Goal: Task Accomplishment & Management: Use online tool/utility

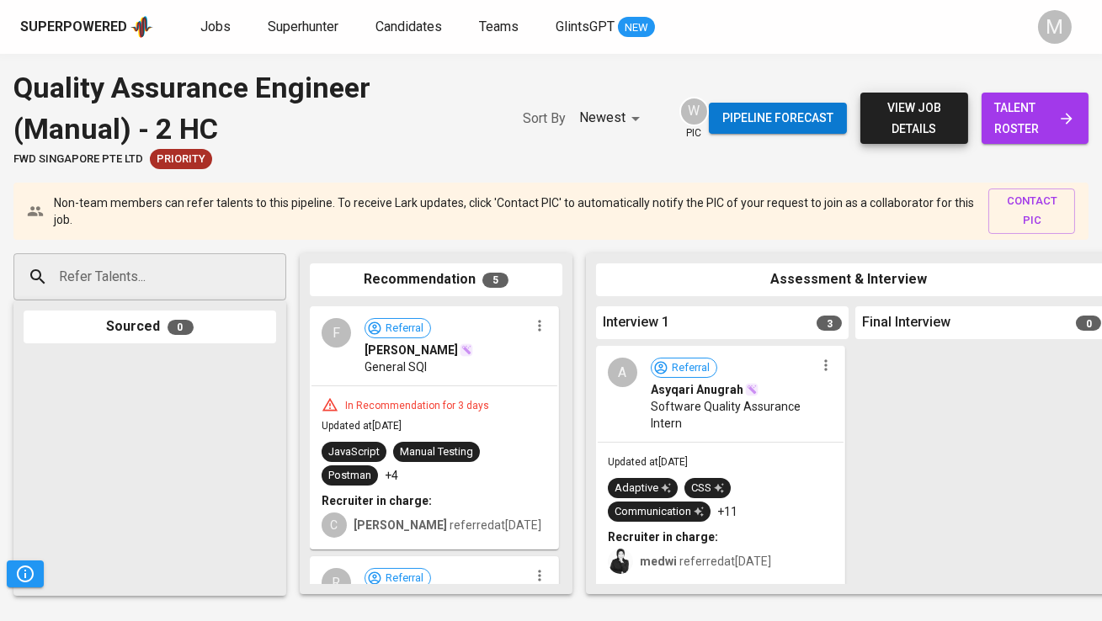
click at [236, 20] on div "Jobs Superhunter Candidates Teams GlintsGPT NEW" at bounding box center [427, 27] width 454 height 21
click at [221, 24] on span "Jobs" at bounding box center [215, 27] width 30 height 16
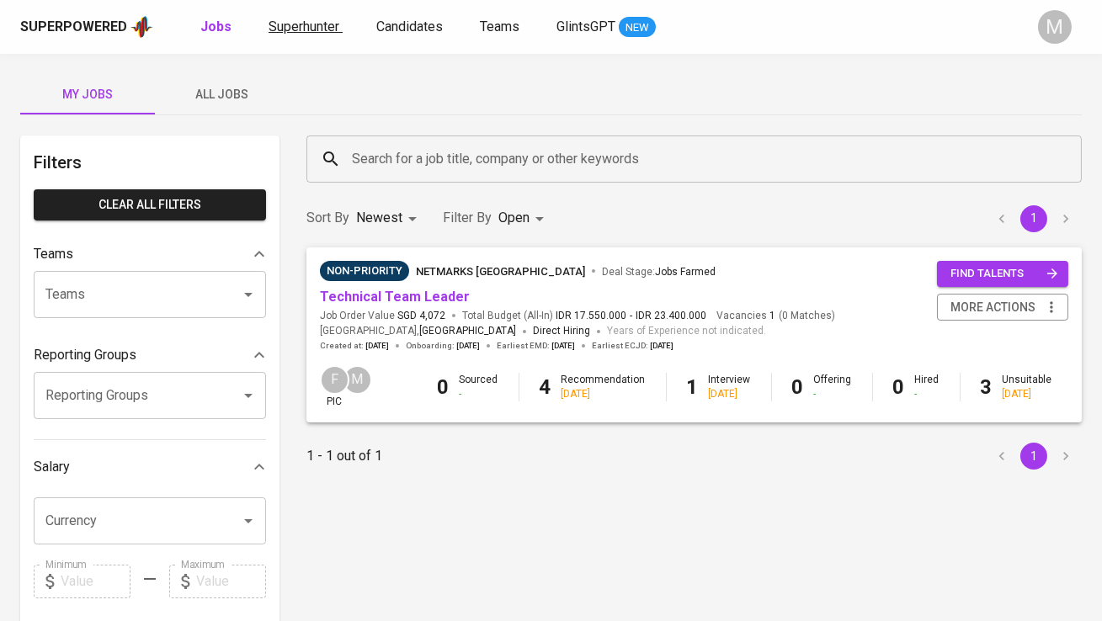
click at [309, 24] on span "Superhunter" at bounding box center [303, 27] width 71 height 16
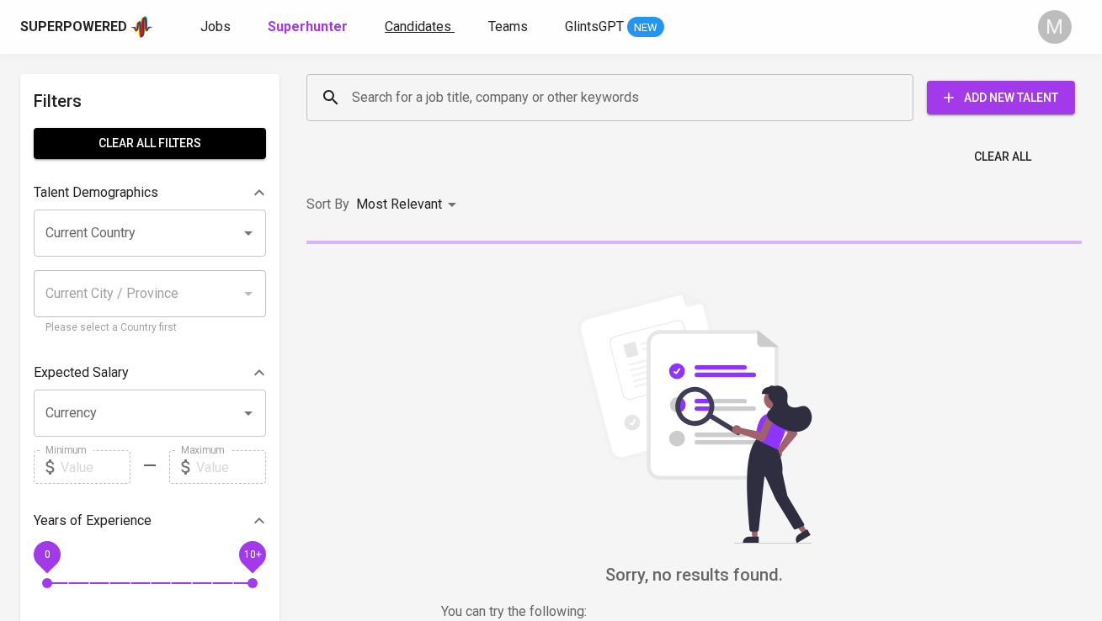
click at [412, 24] on span "Candidates" at bounding box center [418, 27] width 66 height 16
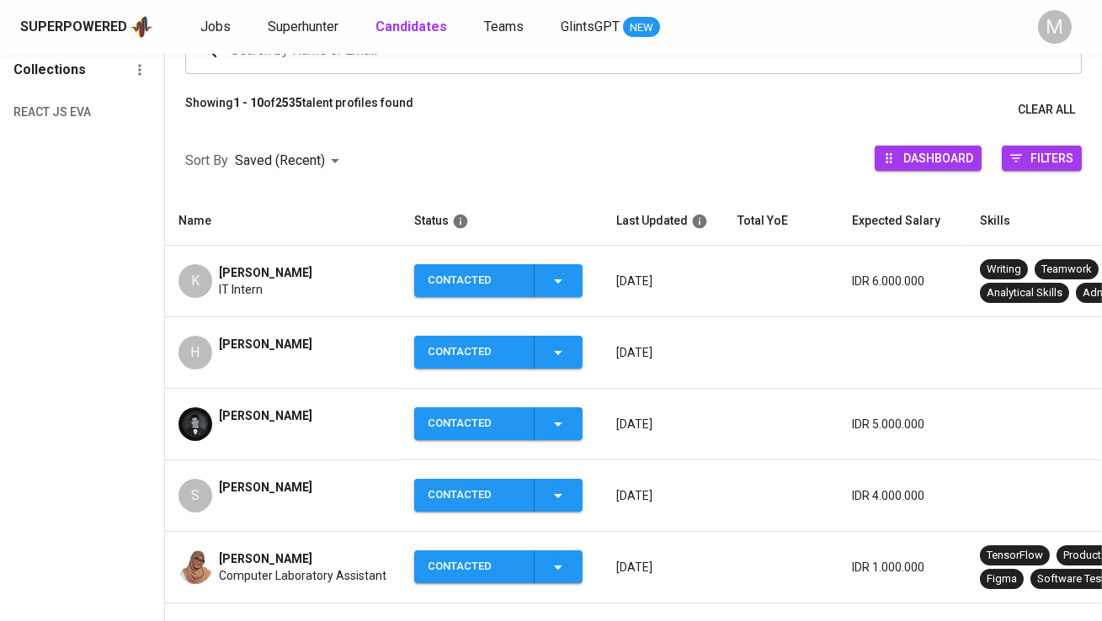
scroll to position [162, 0]
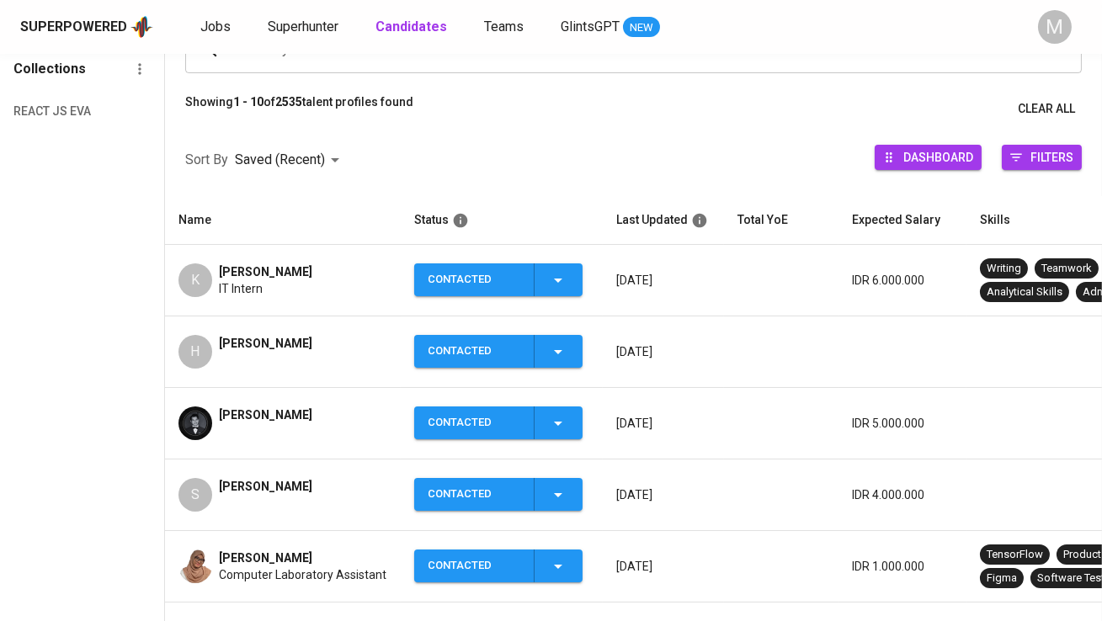
click at [245, 343] on span "[PERSON_NAME]" at bounding box center [265, 343] width 93 height 17
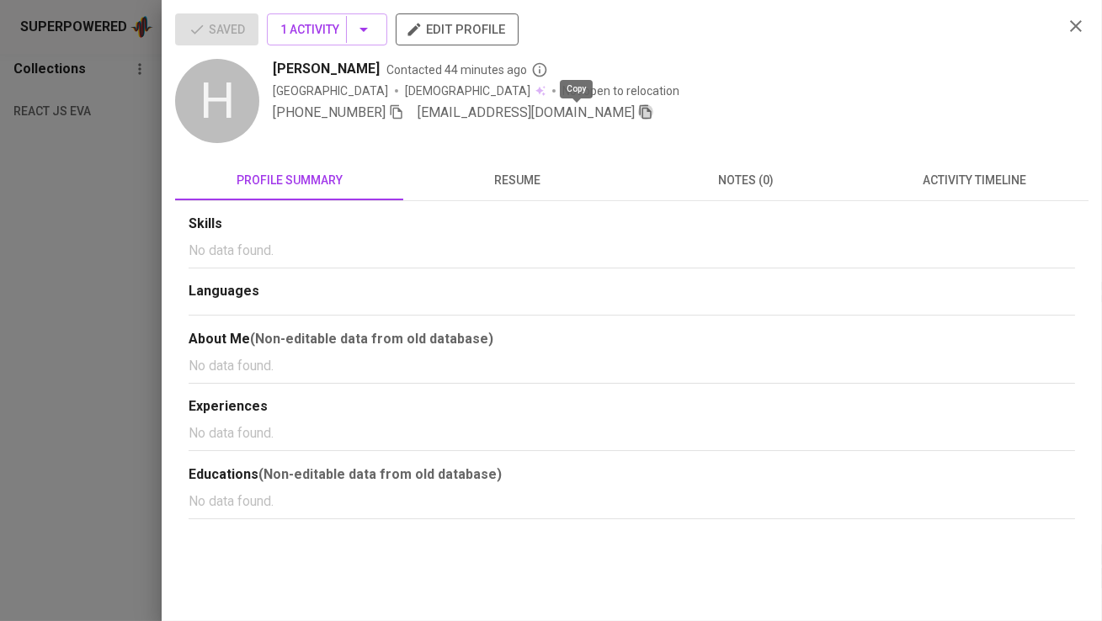
click at [640, 111] on icon "button" at bounding box center [646, 112] width 12 height 14
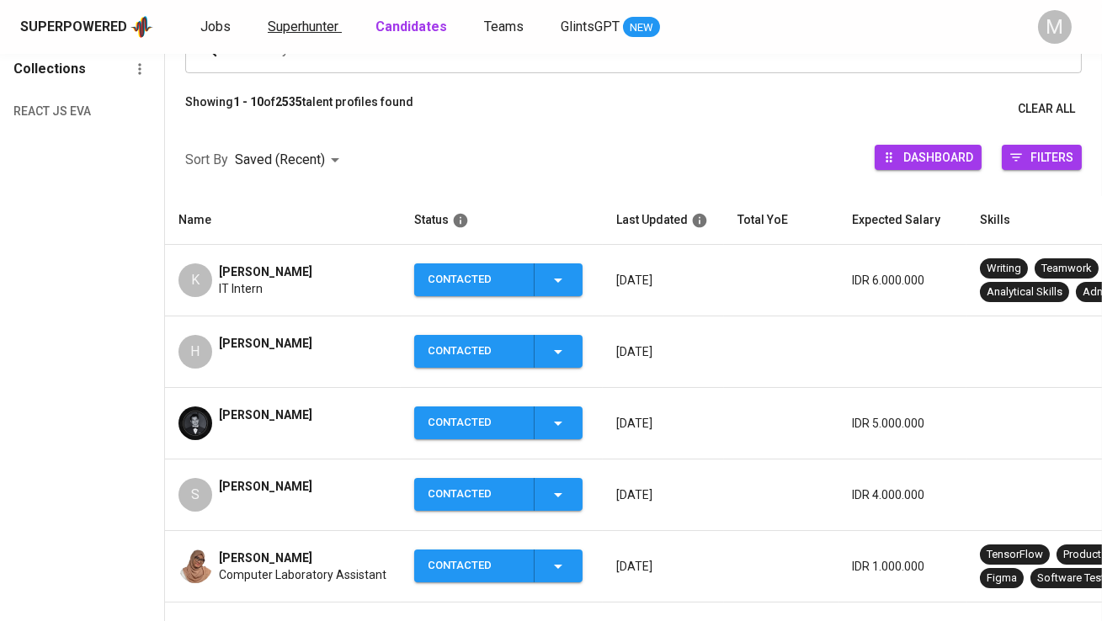
click at [290, 30] on span "Superhunter" at bounding box center [303, 27] width 71 height 16
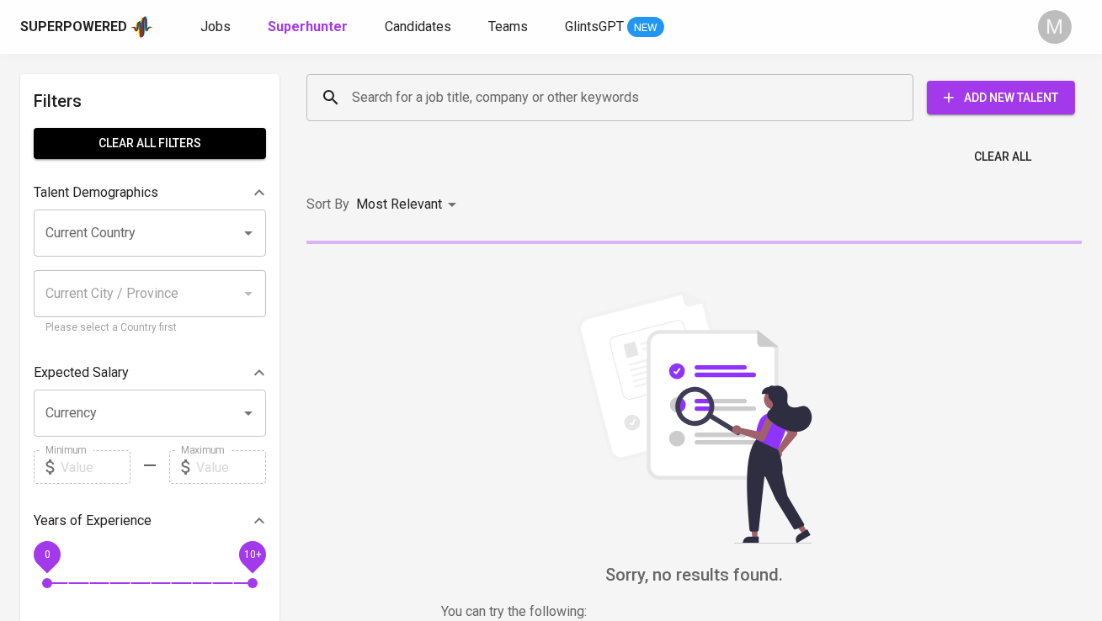
click at [416, 82] on input "Search for a job title, company or other keywords" at bounding box center [614, 98] width 533 height 32
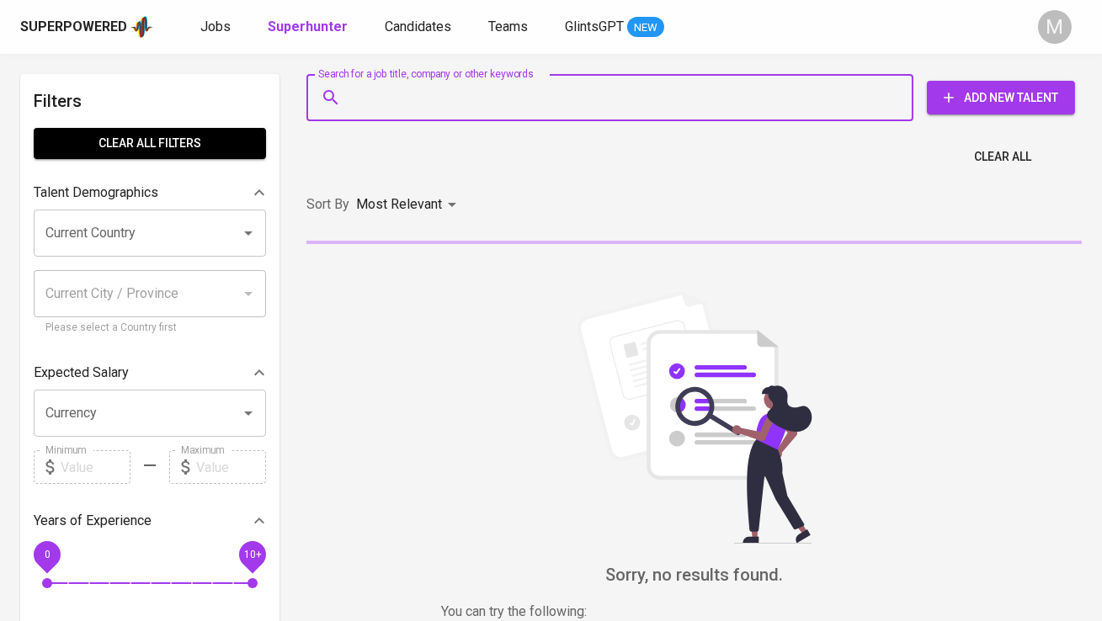
paste input "[EMAIL_ADDRESS][DOMAIN_NAME]"
type input "[EMAIL_ADDRESS][DOMAIN_NAME]"
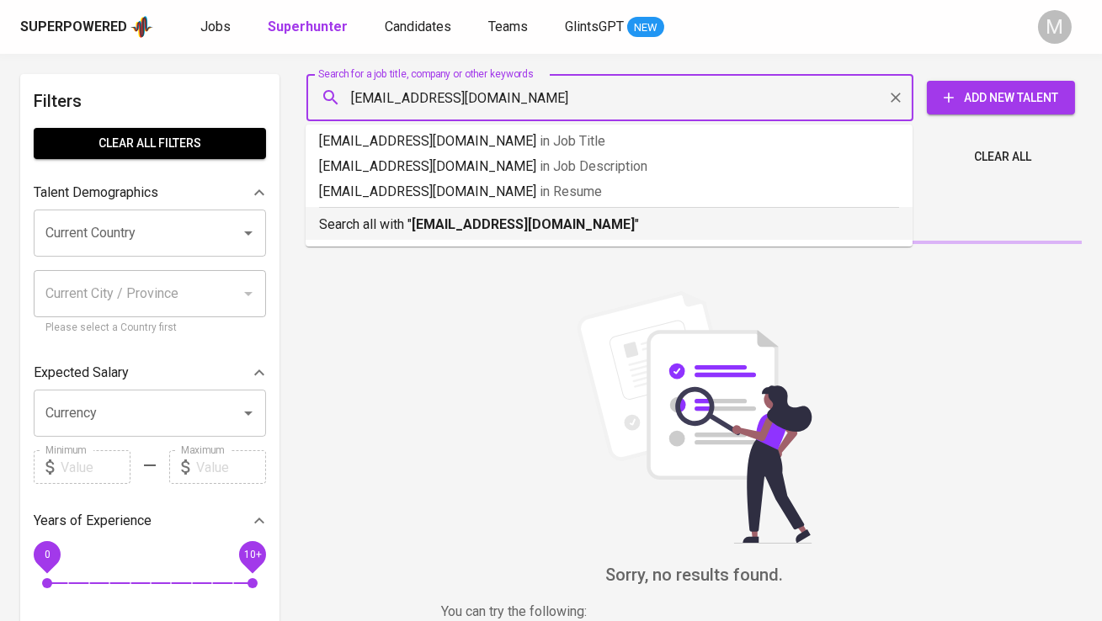
click at [422, 227] on b "[EMAIL_ADDRESS][DOMAIN_NAME]" at bounding box center [523, 224] width 223 height 16
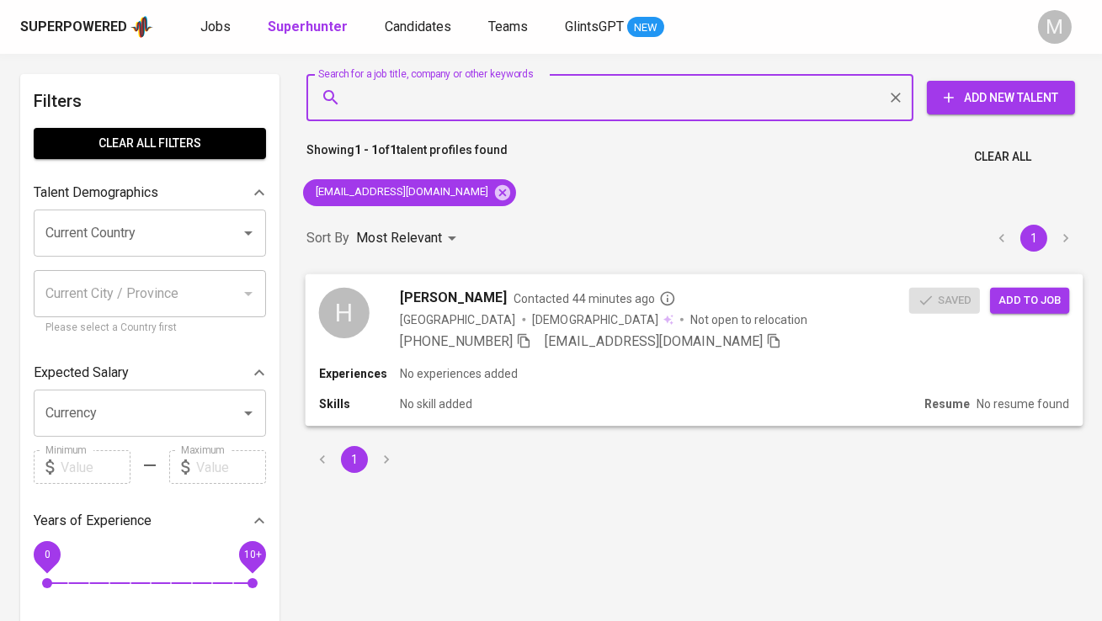
click at [1014, 308] on span "Add to job" at bounding box center [1029, 299] width 62 height 19
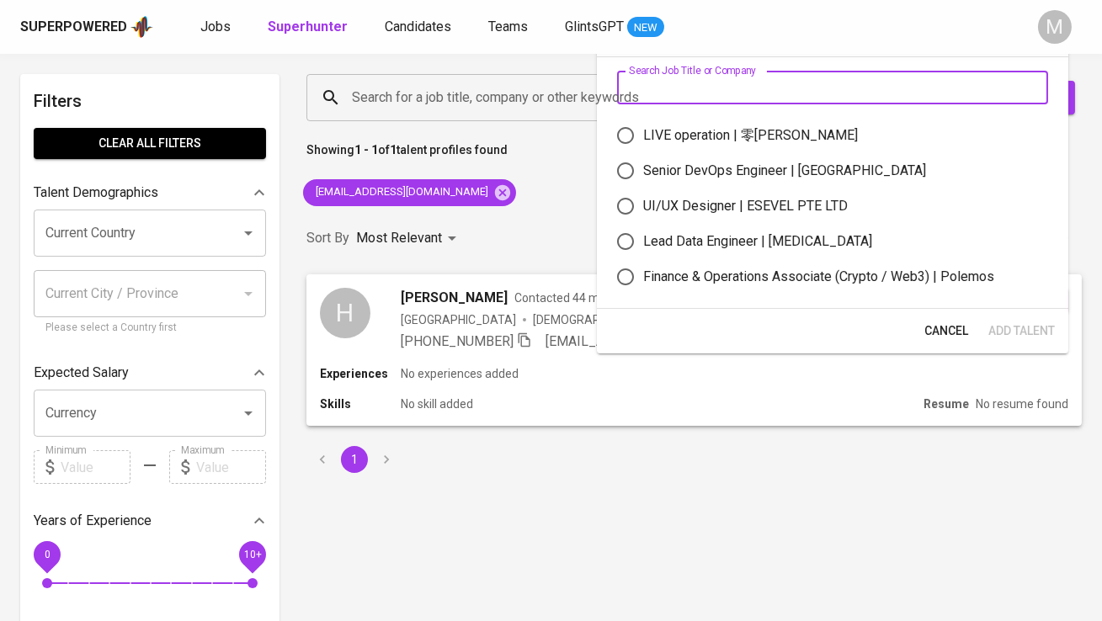
click at [722, 89] on input "text" at bounding box center [832, 88] width 431 height 34
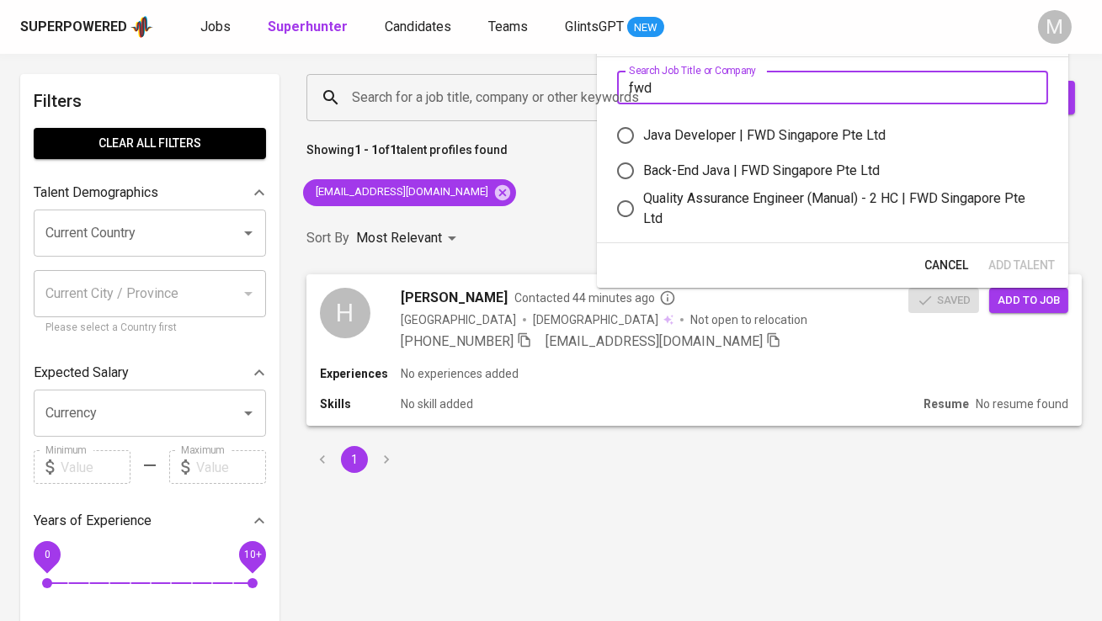
type input "fwd"
click at [740, 205] on div "Quality Assurance Engineer (Manual) - 2 HC | FWD Singapore Pte Ltd" at bounding box center [838, 209] width 391 height 40
click at [643, 205] on input "Quality Assurance Engineer (Manual) - 2 HC | FWD Singapore Pte Ltd" at bounding box center [625, 208] width 35 height 35
radio input "true"
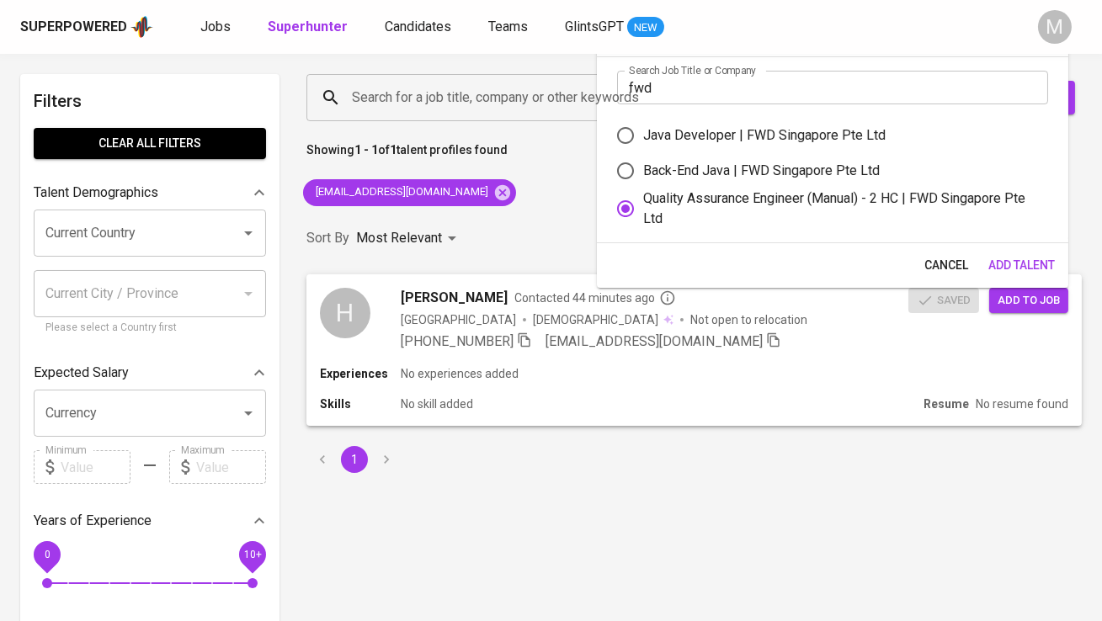
click at [1002, 269] on span "Add Talent" at bounding box center [1021, 265] width 66 height 21
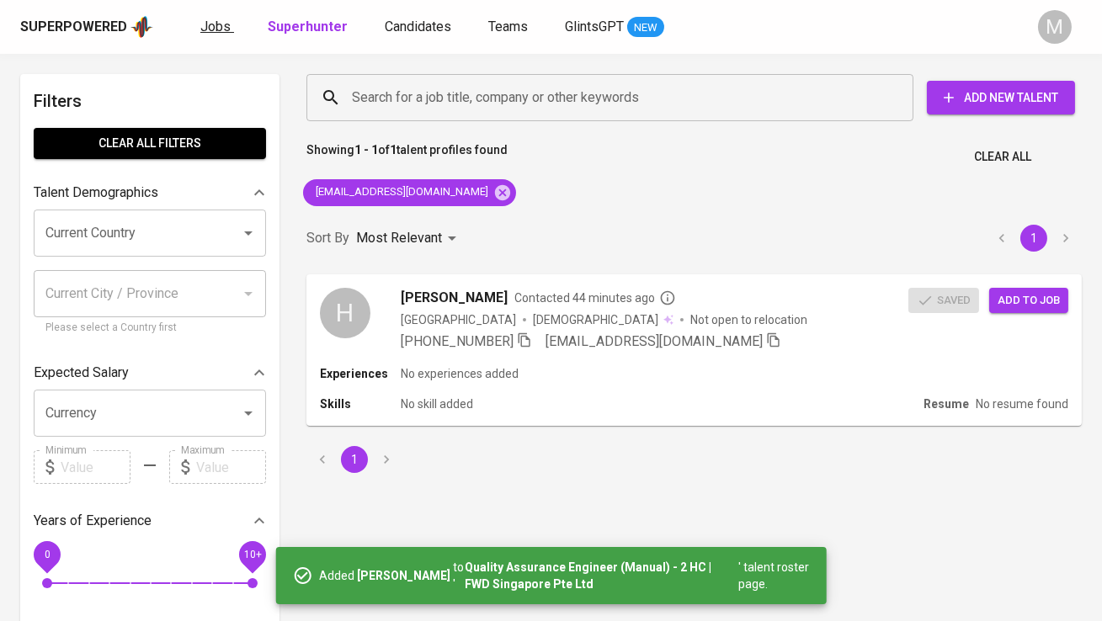
click at [200, 32] on span "Jobs" at bounding box center [215, 27] width 30 height 16
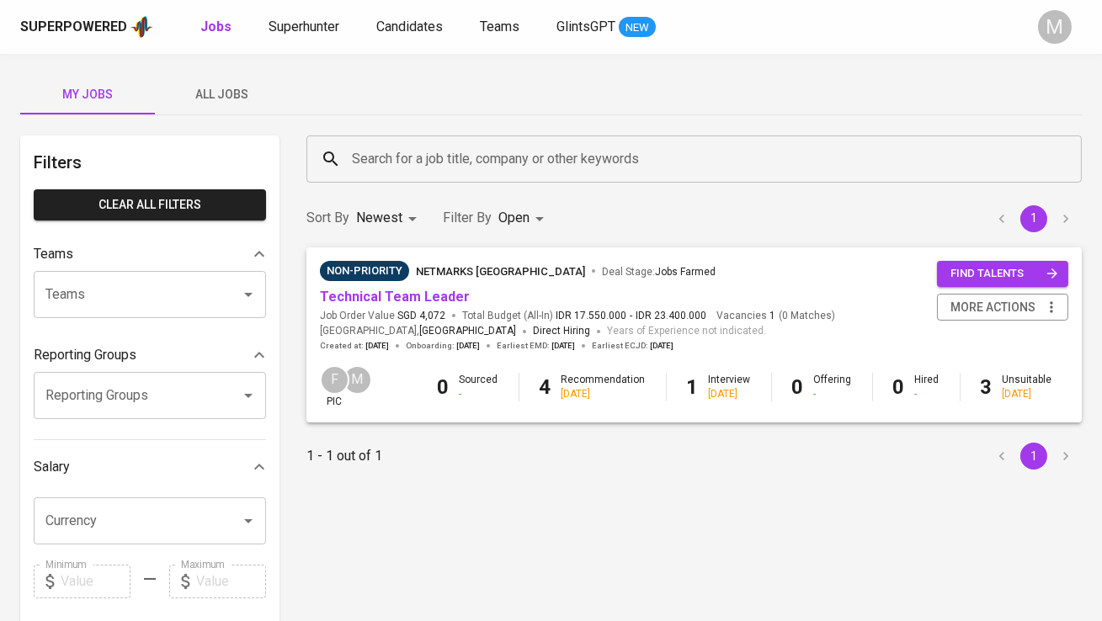
click at [219, 102] on span "All Jobs" at bounding box center [222, 94] width 114 height 21
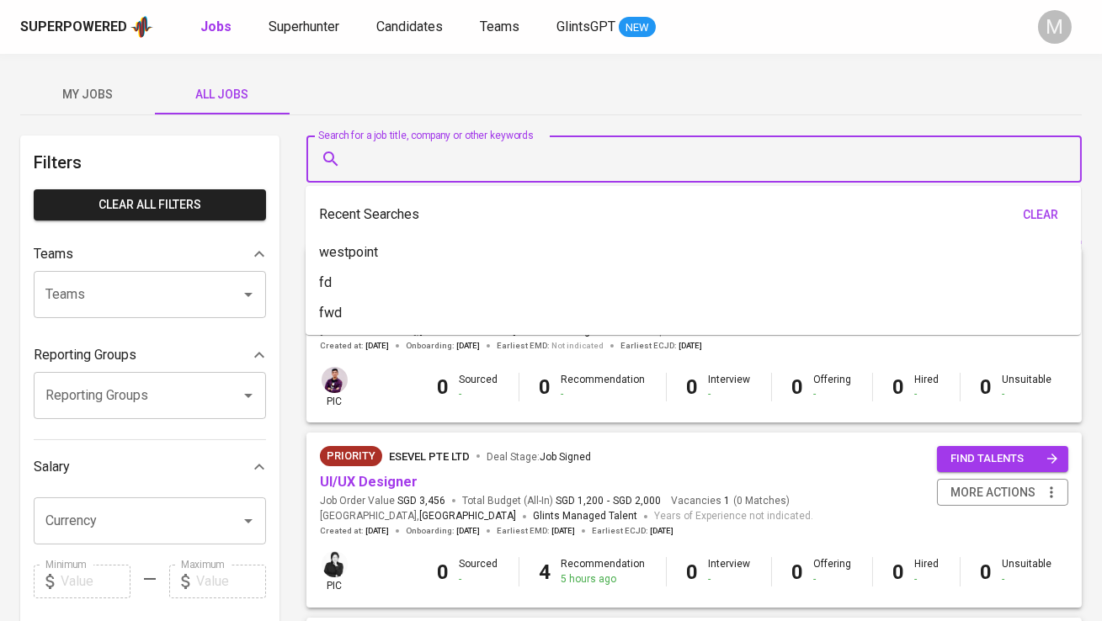
click at [376, 163] on input "Search for a job title, company or other keywords" at bounding box center [698, 159] width 701 height 32
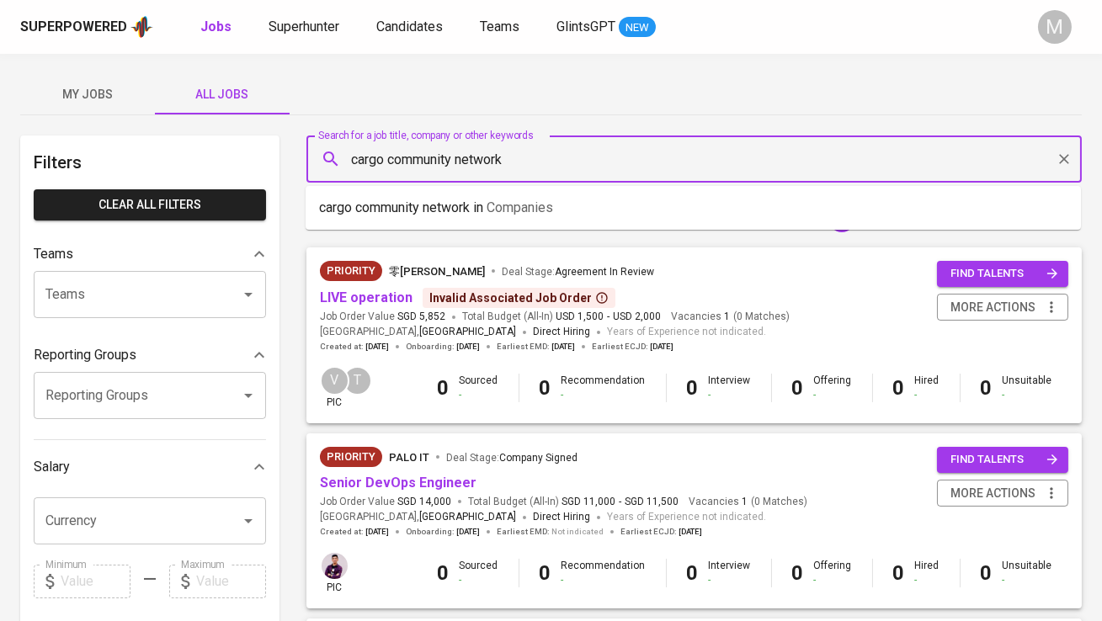
type input "cargo community network"
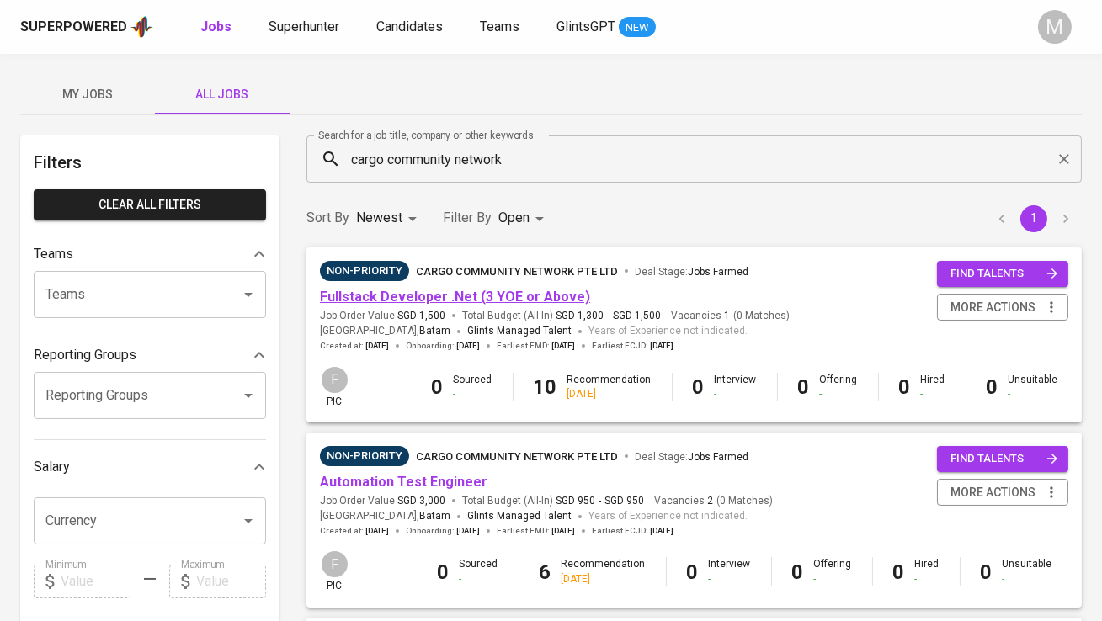
click at [433, 302] on link "Fullstack Developer .Net (3 YOE or Above)" at bounding box center [455, 297] width 270 height 16
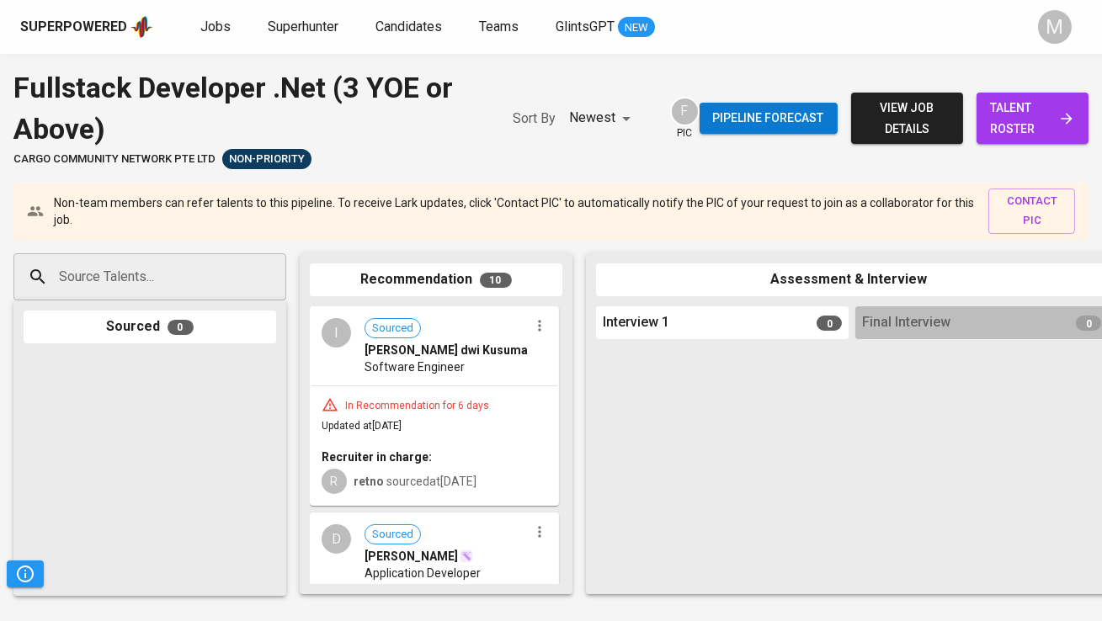
click at [1017, 136] on span "talent roster" at bounding box center [1032, 118] width 85 height 41
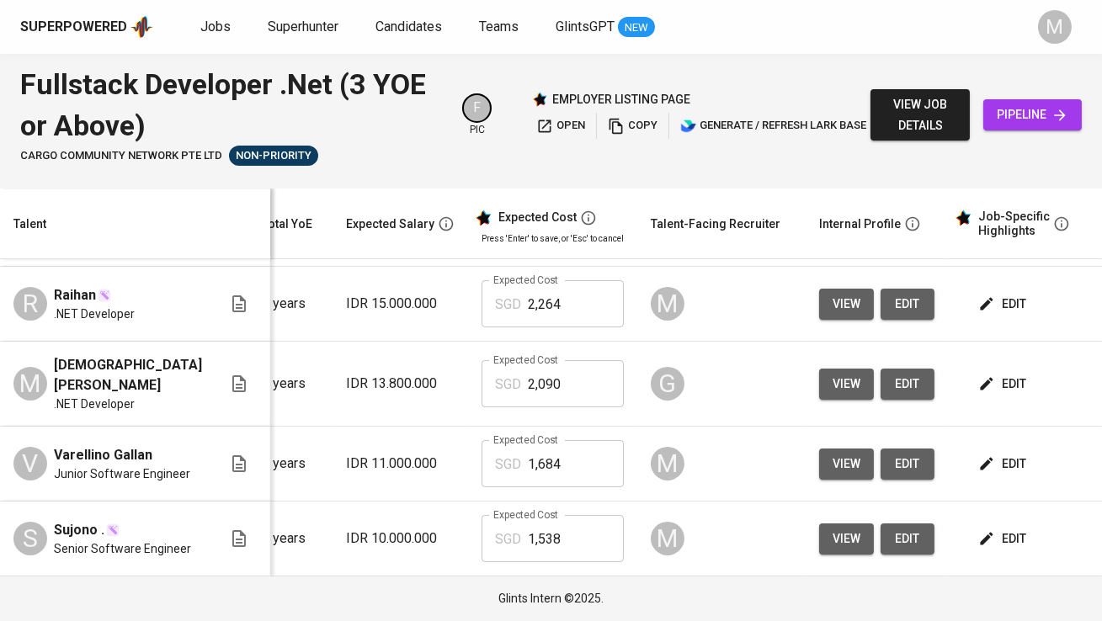
scroll to position [0, 247]
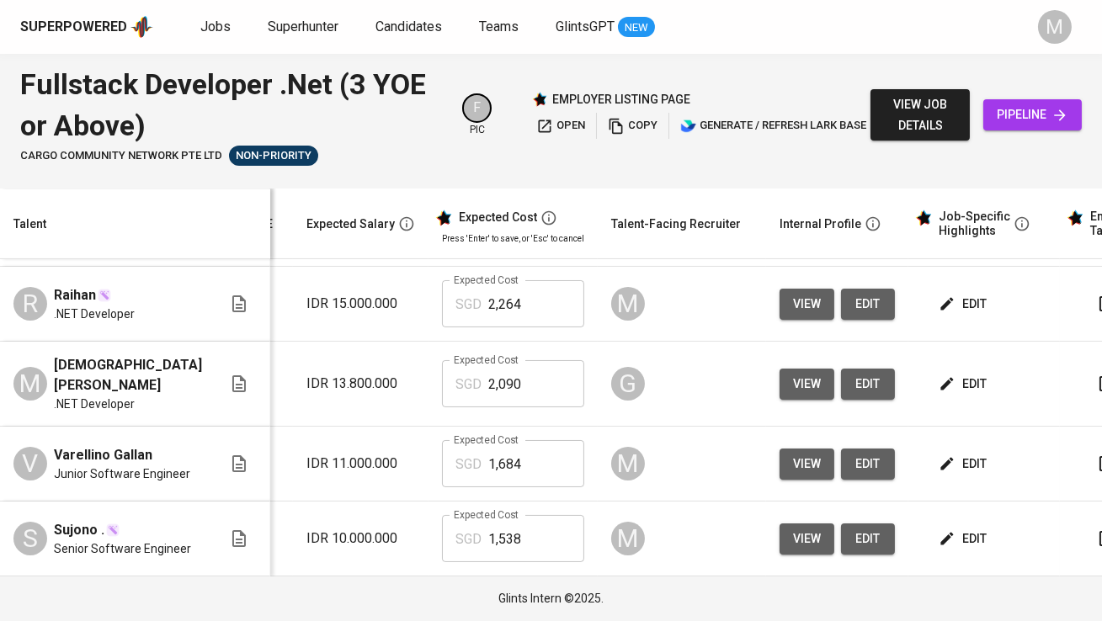
click at [965, 534] on button "edit" at bounding box center [964, 538] width 58 height 31
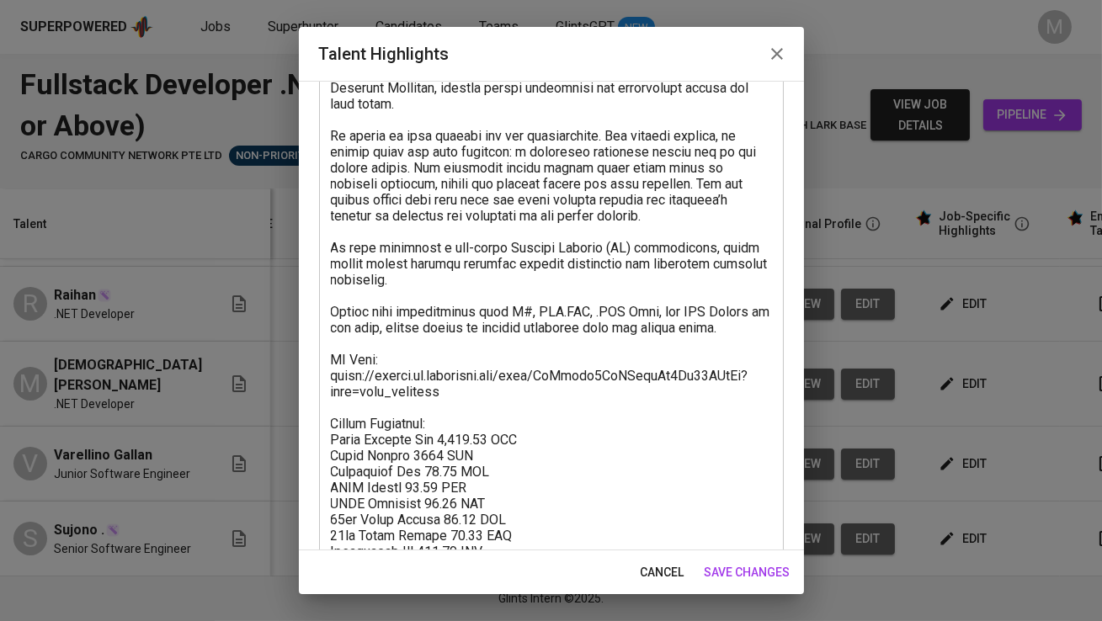
scroll to position [163, 0]
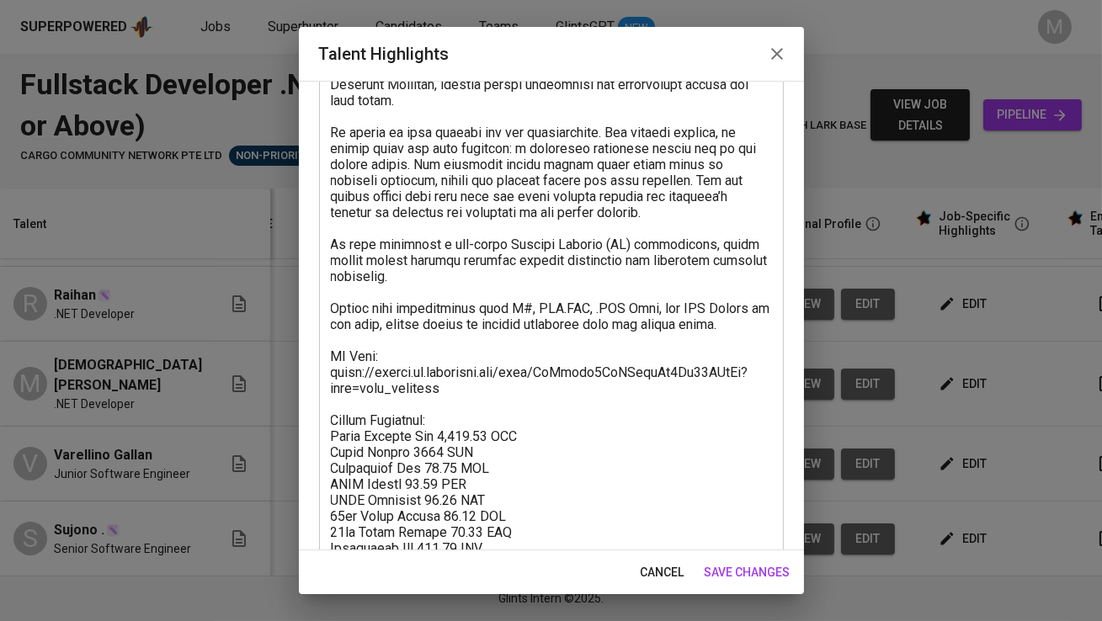
click at [466, 383] on textarea at bounding box center [551, 293] width 441 height 528
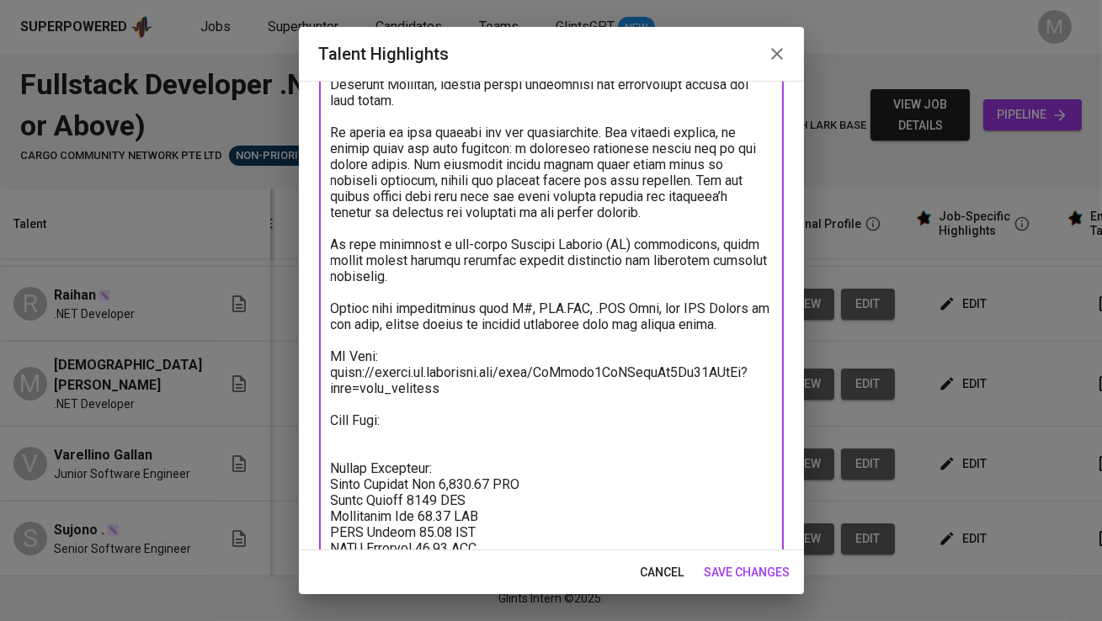
paste textarea "[URL][DOMAIN_NAME]"
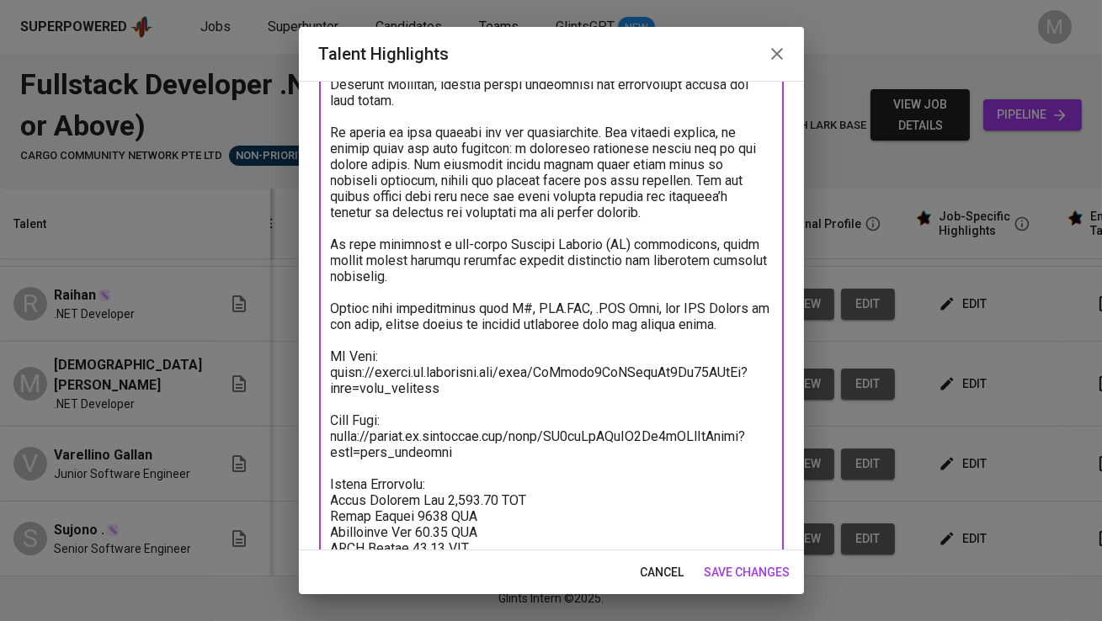
type textarea "Loremi do s ametcons adipisci elit 0 seddo ei temporinci, utl etdol ma AL Enima…"
click at [756, 570] on span "save changes" at bounding box center [747, 572] width 86 height 21
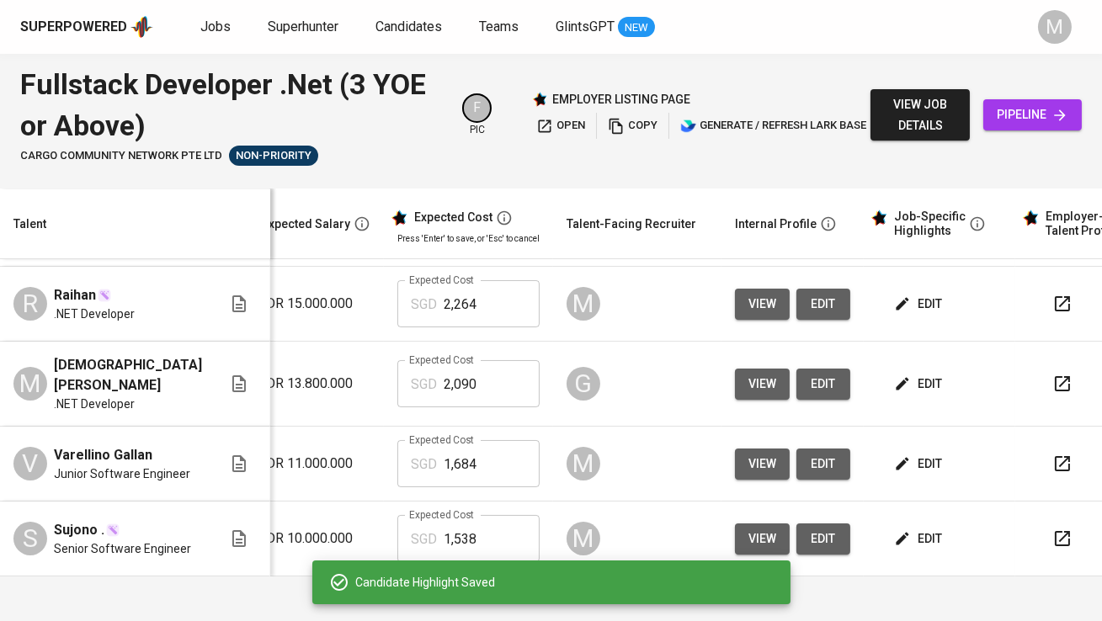
scroll to position [0, 350]
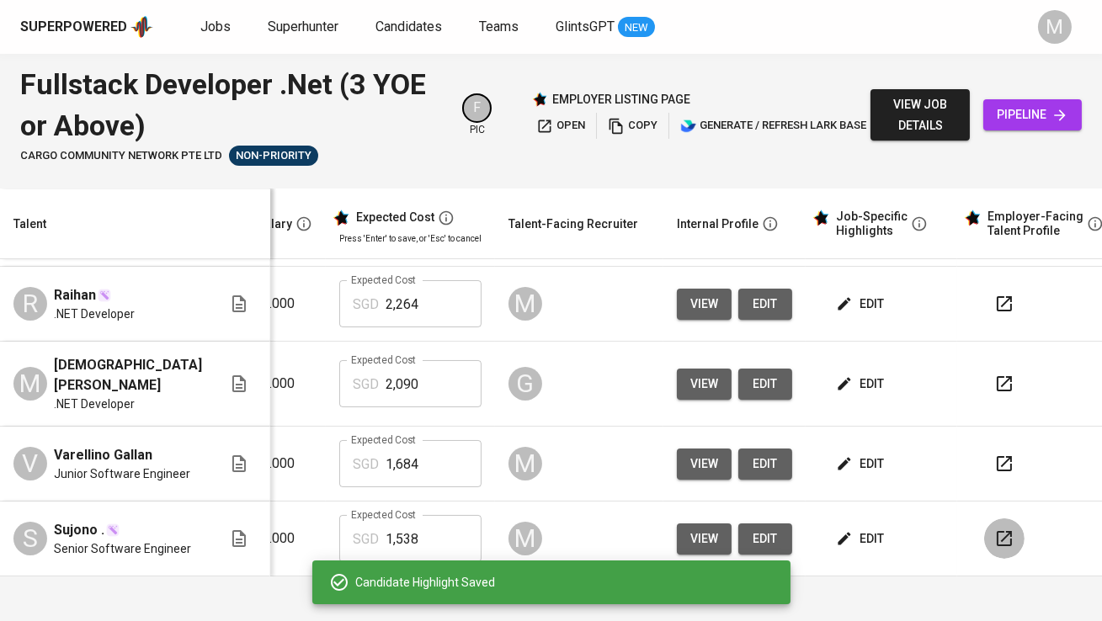
click at [994, 538] on icon "button" at bounding box center [1004, 539] width 20 height 20
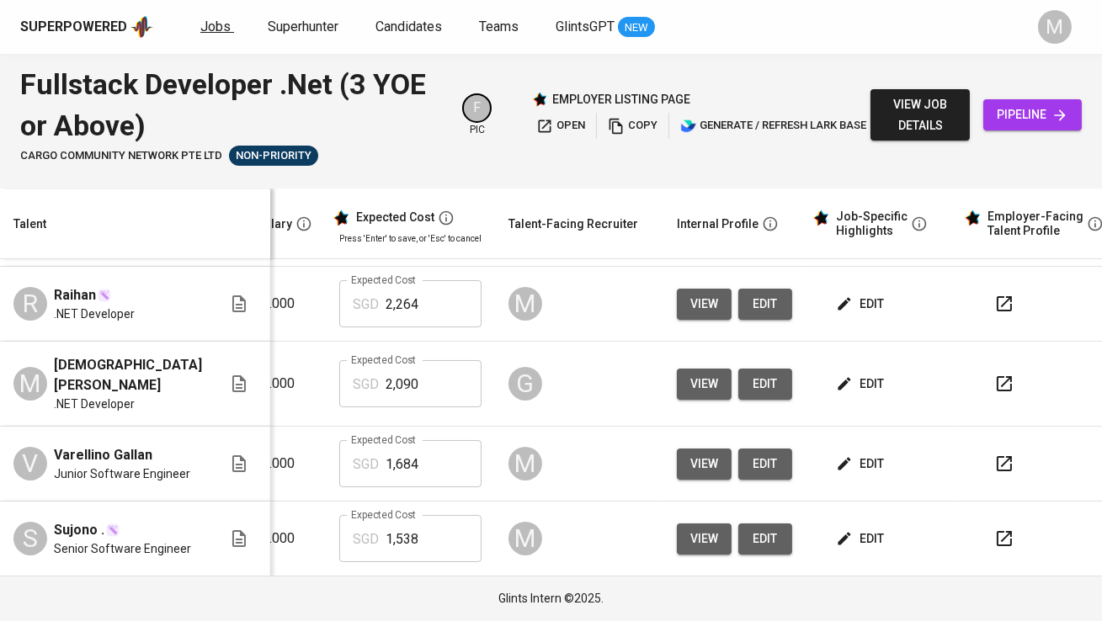
click at [218, 32] on span "Jobs" at bounding box center [215, 27] width 30 height 16
